Goal: Browse casually: Explore the website without a specific task or goal

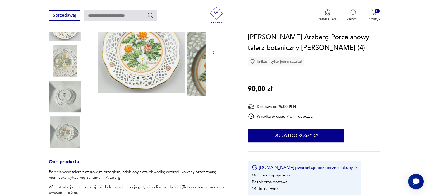
scroll to position [84, 0]
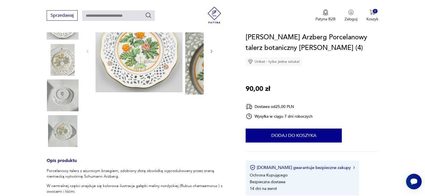
click at [163, 92] on img at bounding box center [138, 50] width 87 height 84
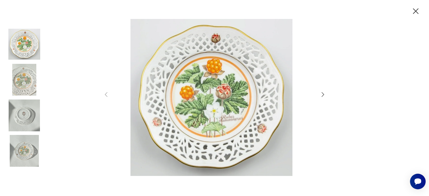
click at [321, 95] on icon "button" at bounding box center [322, 94] width 7 height 7
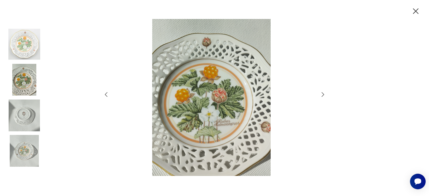
click at [321, 95] on icon "button" at bounding box center [322, 94] width 7 height 7
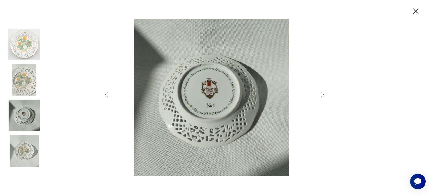
click at [321, 95] on icon "button" at bounding box center [322, 94] width 7 height 7
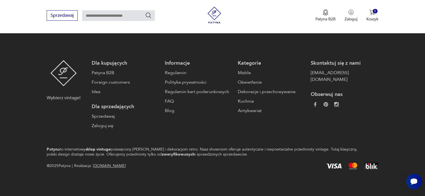
scroll to position [855, 0]
click at [266, 6] on button "3" at bounding box center [271, 1] width 10 height 10
click at [358, 4] on icon "button" at bounding box center [360, 2] width 6 height 6
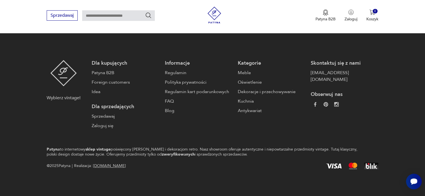
click at [357, 4] on icon "button" at bounding box center [360, 2] width 6 height 6
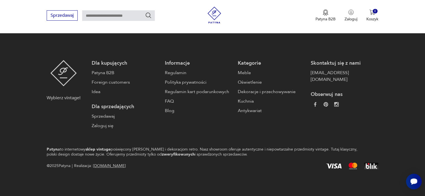
scroll to position [883, 0]
click at [357, 4] on icon "button" at bounding box center [360, 2] width 6 height 6
click at [357, 6] on button "button" at bounding box center [360, 1] width 10 height 10
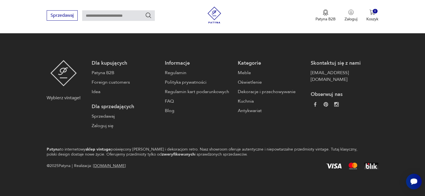
click at [360, 6] on button "button" at bounding box center [360, 1] width 10 height 10
click at [305, 6] on button "11" at bounding box center [310, 1] width 10 height 10
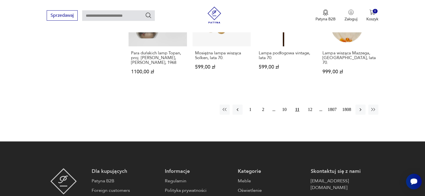
scroll to position [520, 0]
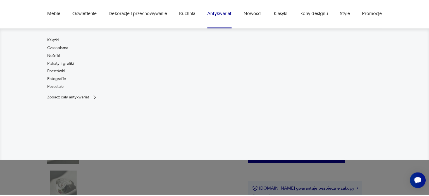
scroll to position [56, 0]
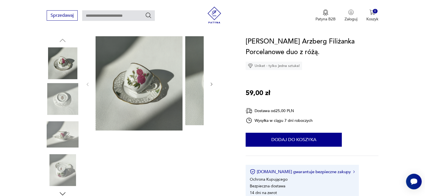
click at [154, 99] on img at bounding box center [138, 83] width 87 height 94
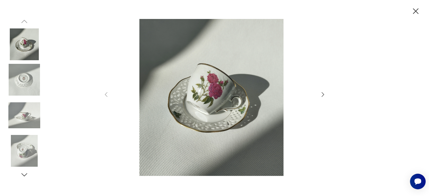
click at [323, 94] on icon "button" at bounding box center [322, 94] width 7 height 7
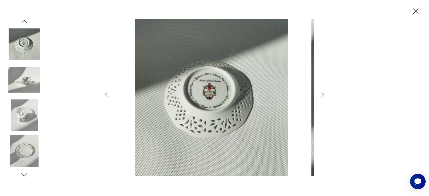
click at [323, 94] on icon "button" at bounding box center [322, 94] width 7 height 7
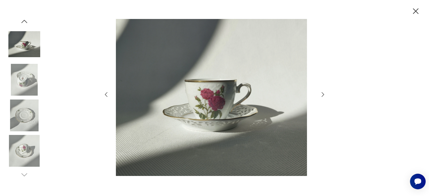
click at [323, 94] on icon "button" at bounding box center [322, 94] width 7 height 7
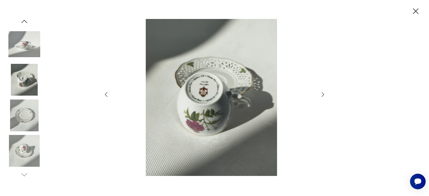
click at [323, 94] on icon "button" at bounding box center [322, 94] width 7 height 7
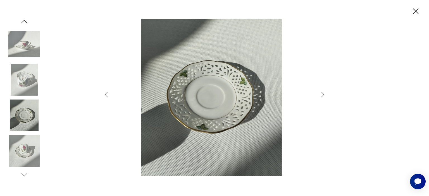
click at [323, 94] on icon "button" at bounding box center [322, 94] width 7 height 7
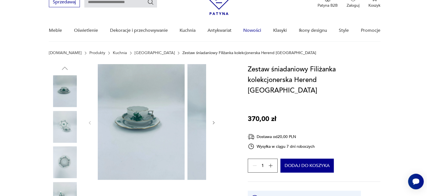
scroll to position [84, 0]
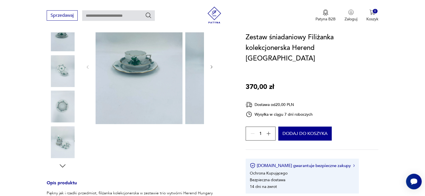
click at [139, 81] on img at bounding box center [138, 66] width 87 height 116
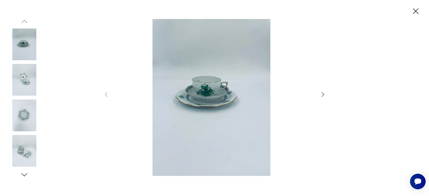
click at [321, 98] on div at bounding box center [214, 98] width 223 height 158
click at [321, 95] on icon "button" at bounding box center [322, 94] width 7 height 7
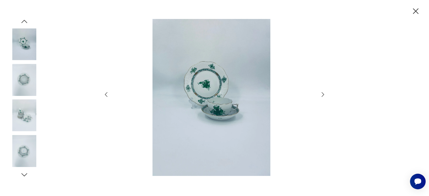
click at [321, 95] on icon "button" at bounding box center [322, 94] width 7 height 7
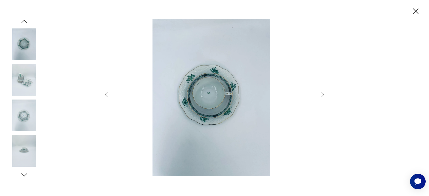
click at [321, 95] on icon "button" at bounding box center [322, 94] width 7 height 7
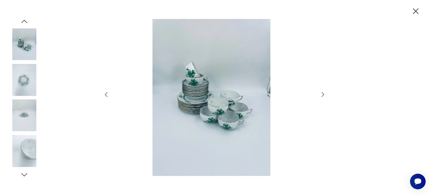
click at [321, 95] on icon "button" at bounding box center [322, 94] width 7 height 7
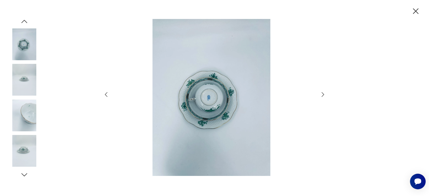
click at [321, 95] on icon "button" at bounding box center [322, 94] width 7 height 7
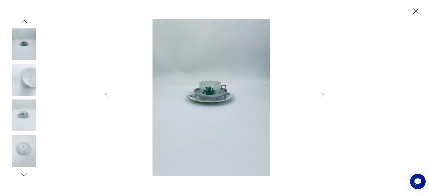
click at [321, 95] on icon "button" at bounding box center [322, 94] width 7 height 7
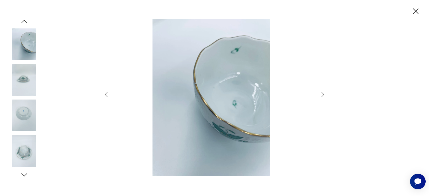
click at [321, 95] on icon "button" at bounding box center [322, 94] width 7 height 7
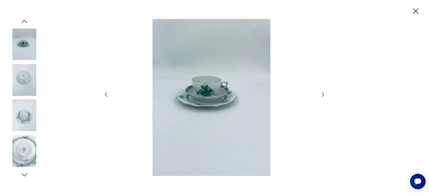
click at [321, 95] on icon "button" at bounding box center [322, 94] width 7 height 7
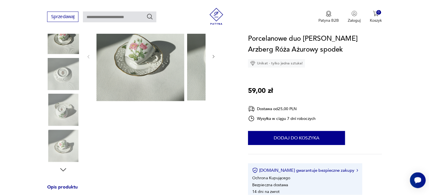
scroll to position [84, 0]
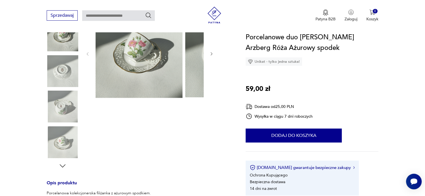
click at [165, 61] on img at bounding box center [138, 53] width 87 height 90
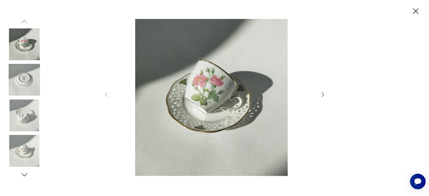
click at [324, 92] on icon "button" at bounding box center [322, 94] width 7 height 7
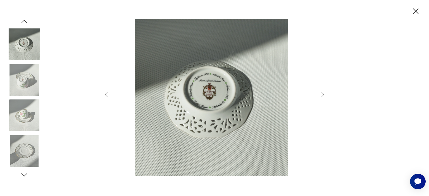
click at [324, 92] on icon "button" at bounding box center [322, 94] width 7 height 7
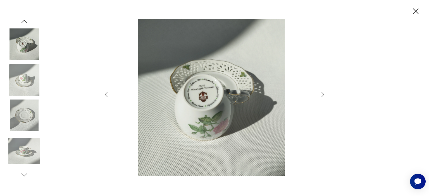
click at [324, 92] on icon "button" at bounding box center [322, 94] width 7 height 7
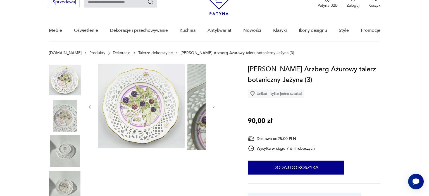
scroll to position [56, 0]
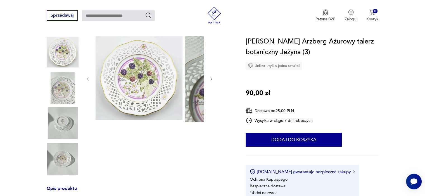
click at [133, 95] on img at bounding box center [138, 78] width 87 height 84
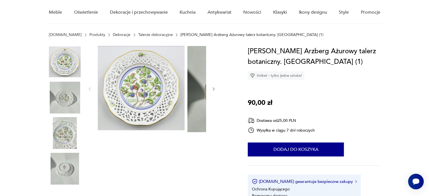
scroll to position [56, 0]
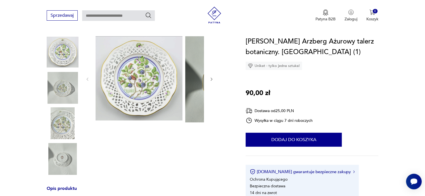
click at [159, 102] on img at bounding box center [138, 78] width 87 height 84
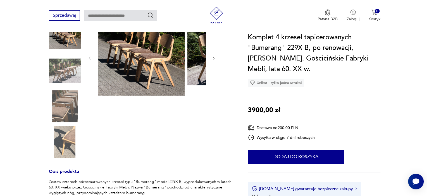
scroll to position [84, 0]
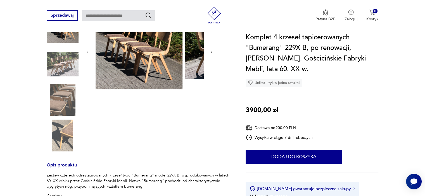
click at [178, 84] on img at bounding box center [138, 51] width 87 height 76
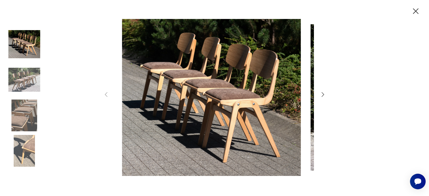
click at [319, 94] on icon "button" at bounding box center [322, 94] width 7 height 7
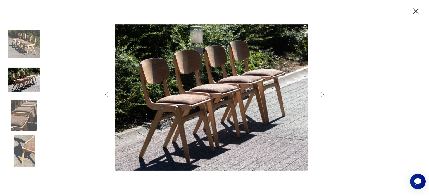
click at [319, 94] on icon "button" at bounding box center [322, 94] width 7 height 7
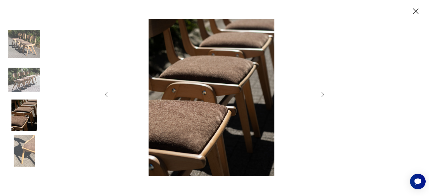
click at [320, 99] on div at bounding box center [214, 98] width 223 height 158
click at [320, 98] on icon "button" at bounding box center [322, 94] width 7 height 7
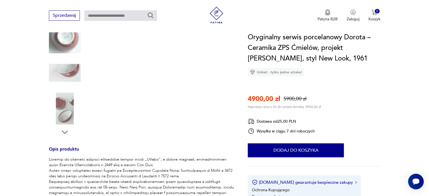
scroll to position [112, 0]
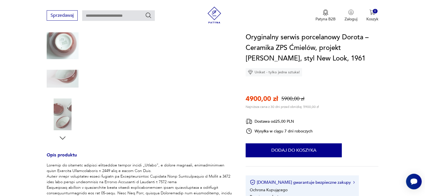
click at [164, 29] on img at bounding box center [138, 4] width 87 height 49
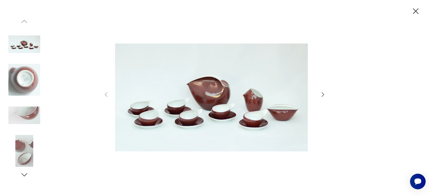
click at [322, 95] on icon "button" at bounding box center [323, 94] width 3 height 4
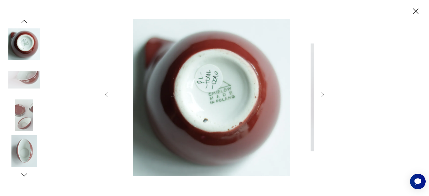
click at [322, 95] on icon "button" at bounding box center [323, 94] width 3 height 4
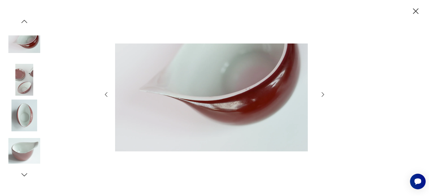
click at [322, 95] on icon "button" at bounding box center [323, 94] width 3 height 4
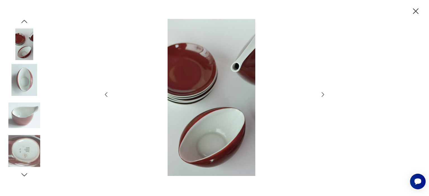
click at [322, 95] on icon "button" at bounding box center [323, 94] width 3 height 4
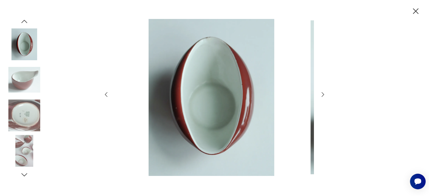
click at [322, 95] on icon "button" at bounding box center [323, 94] width 3 height 4
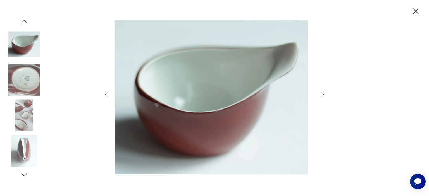
click at [322, 95] on icon "button" at bounding box center [323, 94] width 3 height 4
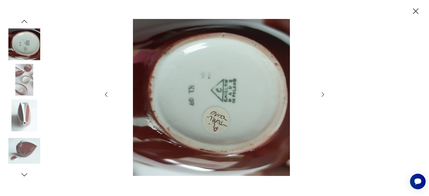
click at [322, 95] on icon "button" at bounding box center [323, 94] width 3 height 4
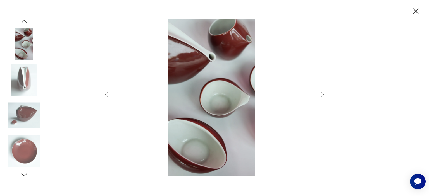
click at [322, 95] on icon "button" at bounding box center [323, 94] width 3 height 4
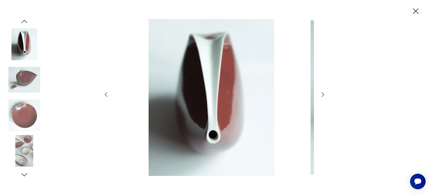
click at [322, 95] on icon "button" at bounding box center [323, 94] width 3 height 4
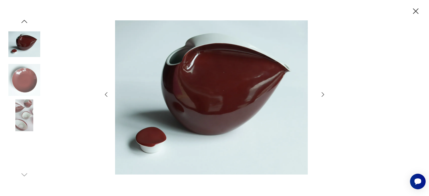
click at [322, 95] on icon "button" at bounding box center [323, 94] width 3 height 4
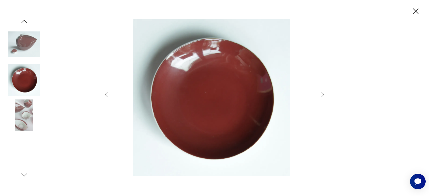
click at [322, 95] on icon "button" at bounding box center [323, 94] width 3 height 4
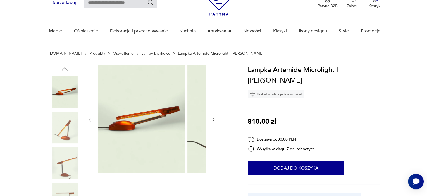
scroll to position [56, 0]
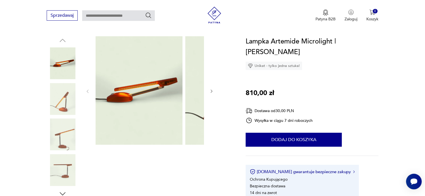
click at [141, 80] on img at bounding box center [138, 90] width 87 height 109
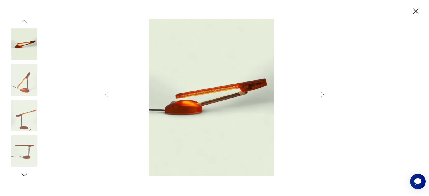
click at [323, 94] on icon "button" at bounding box center [323, 94] width 3 height 4
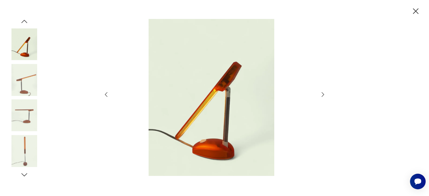
click at [323, 94] on icon "button" at bounding box center [323, 94] width 3 height 4
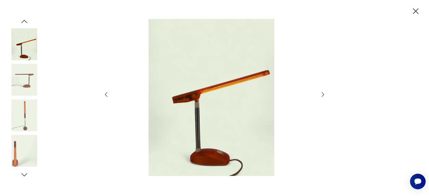
click at [323, 94] on icon "button" at bounding box center [323, 94] width 3 height 4
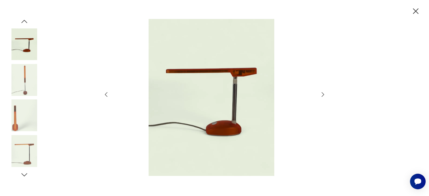
click at [323, 94] on icon "button" at bounding box center [323, 94] width 3 height 4
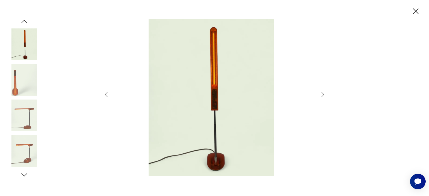
click at [323, 94] on icon "button" at bounding box center [323, 94] width 3 height 4
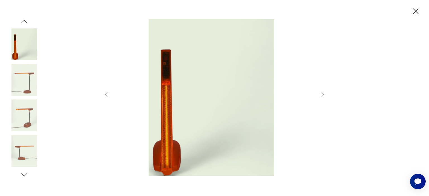
click at [323, 94] on icon "button" at bounding box center [323, 94] width 3 height 4
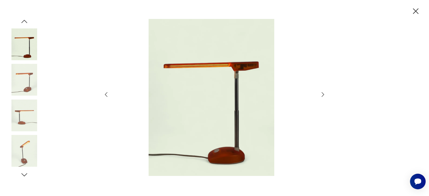
click at [323, 94] on icon "button" at bounding box center [323, 94] width 3 height 4
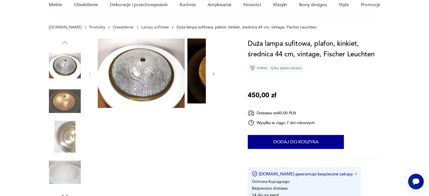
scroll to position [56, 0]
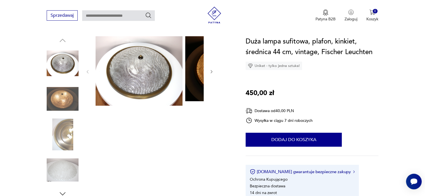
click at [162, 83] on img at bounding box center [138, 71] width 87 height 70
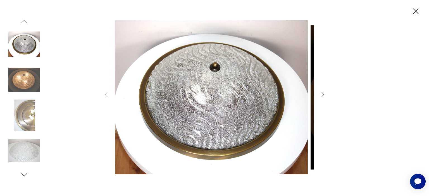
click at [323, 94] on icon "button" at bounding box center [323, 94] width 3 height 4
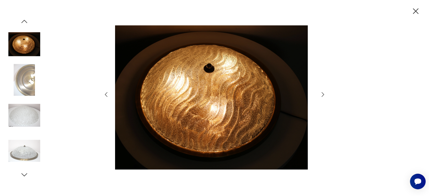
click at [323, 94] on icon "button" at bounding box center [323, 94] width 3 height 4
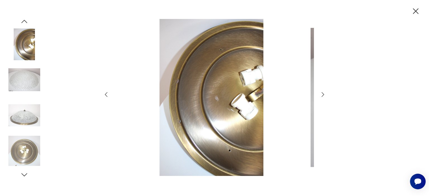
click at [323, 94] on icon "button" at bounding box center [323, 94] width 3 height 4
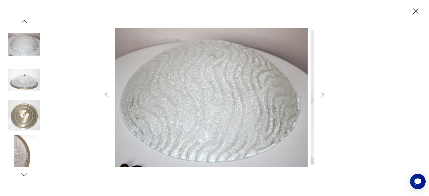
click at [323, 94] on icon "button" at bounding box center [323, 94] width 3 height 4
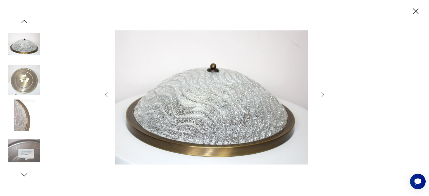
click at [323, 94] on icon "button" at bounding box center [323, 94] width 3 height 4
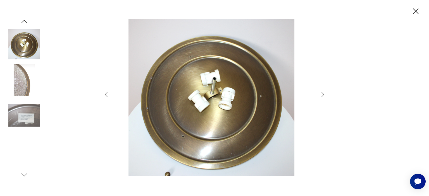
click at [323, 94] on icon "button" at bounding box center [323, 94] width 3 height 4
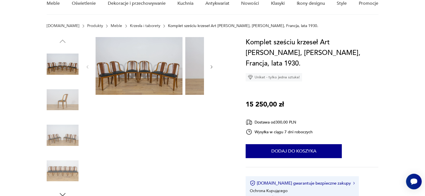
scroll to position [56, 0]
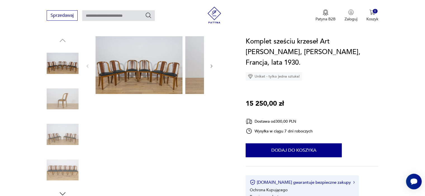
click at [150, 77] on img at bounding box center [138, 65] width 87 height 58
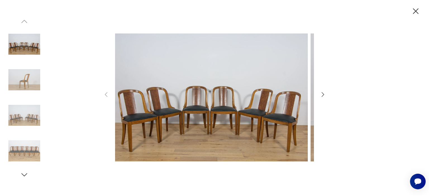
click at [319, 96] on icon "button" at bounding box center [322, 94] width 7 height 7
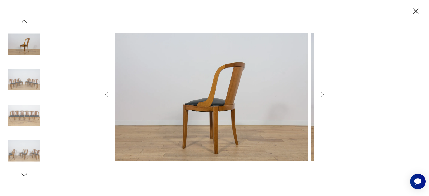
click at [319, 96] on icon "button" at bounding box center [322, 94] width 7 height 7
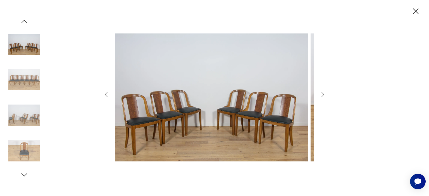
click at [319, 96] on icon "button" at bounding box center [322, 94] width 7 height 7
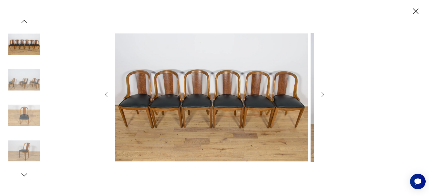
click at [319, 96] on icon "button" at bounding box center [322, 94] width 7 height 7
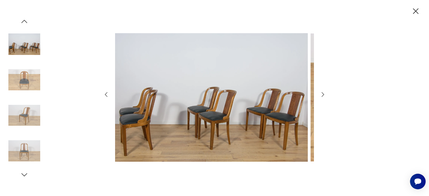
click at [413, 14] on icon "button" at bounding box center [416, 11] width 6 height 6
